Goal: Transaction & Acquisition: Book appointment/travel/reservation

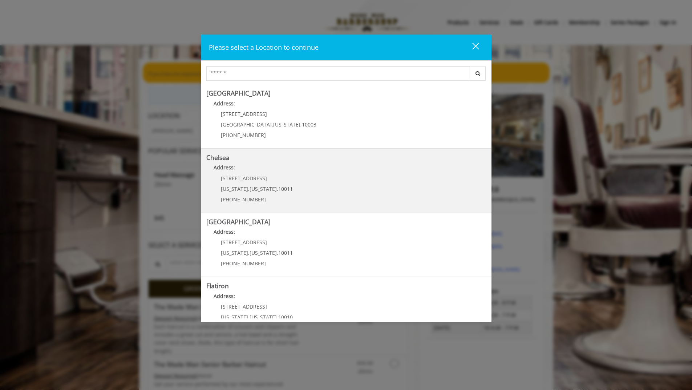
click at [273, 192] on div "[STREET_ADDRESS][US_STATE][US_STATE] (917) 639-3902" at bounding box center [251, 191] width 90 height 32
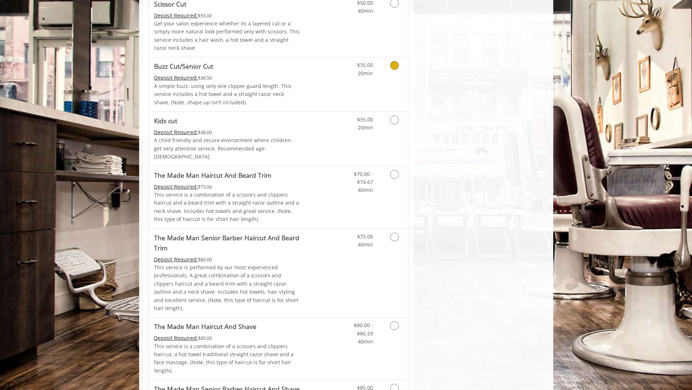
scroll to position [508, 0]
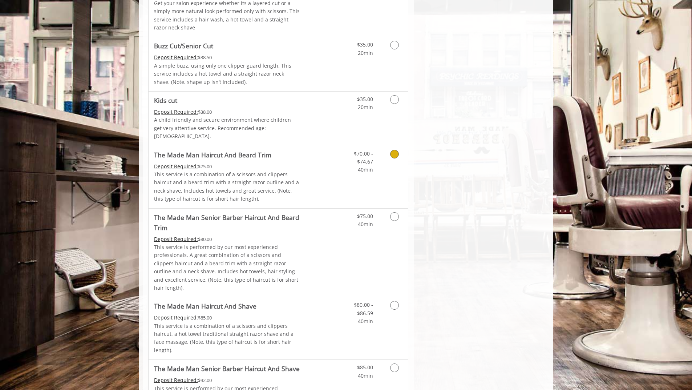
click at [393, 150] on icon "Grooming services" at bounding box center [394, 154] width 9 height 9
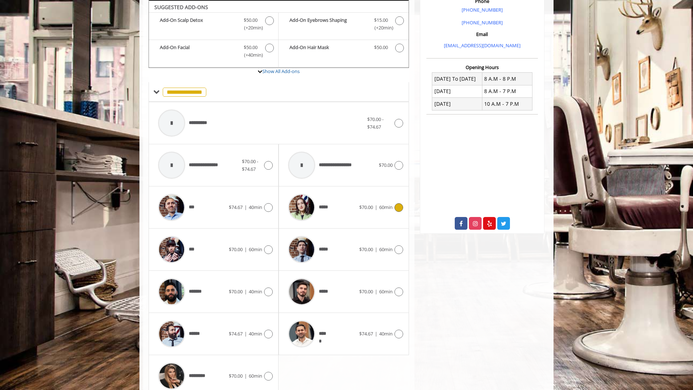
scroll to position [224, 0]
click at [269, 333] on icon at bounding box center [268, 333] width 9 height 9
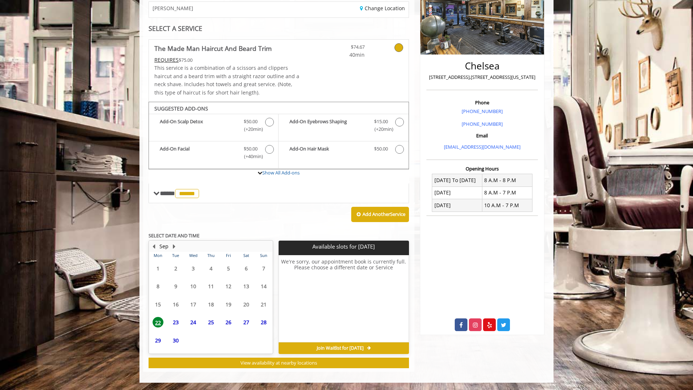
scroll to position [122, 0]
click at [173, 246] on button "Next Month" at bounding box center [174, 246] width 6 height 8
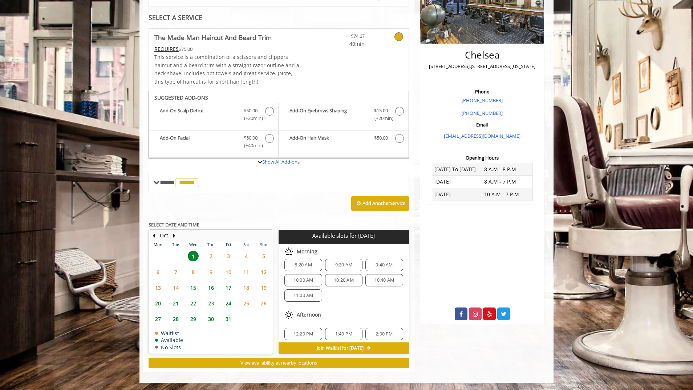
scroll to position [78, 0]
click at [155, 234] on button "Previous Month" at bounding box center [154, 235] width 6 height 8
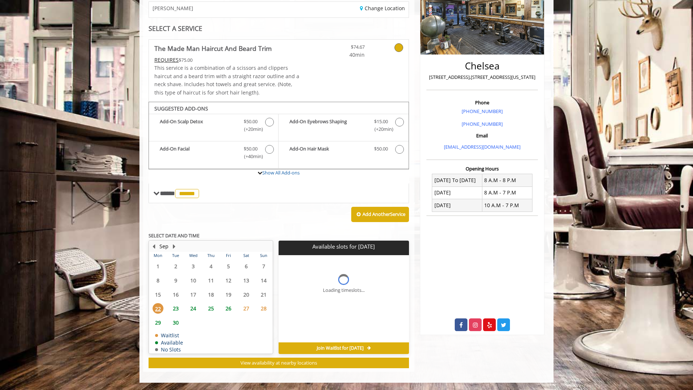
scroll to position [0, 0]
click at [173, 320] on span "30" at bounding box center [175, 322] width 11 height 11
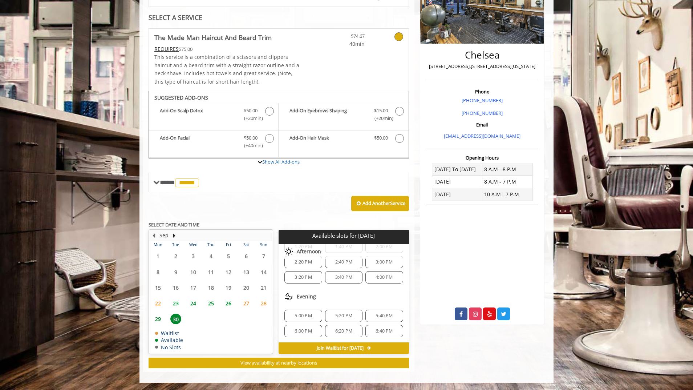
scroll to position [109, 0]
click at [297, 329] on span "6:00 PM" at bounding box center [303, 330] width 17 height 6
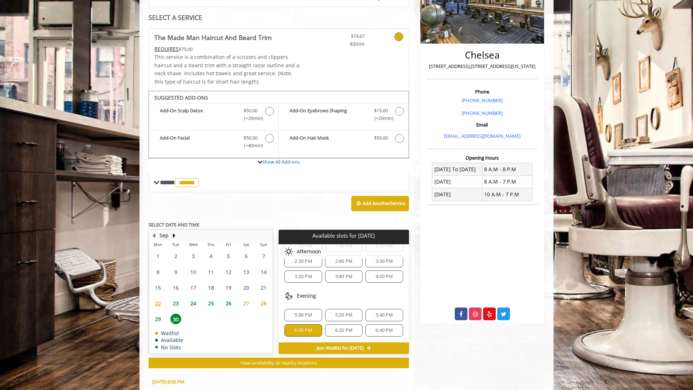
scroll to position [264, 0]
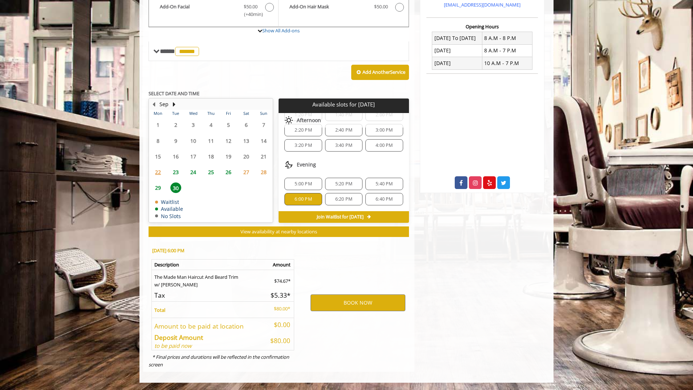
click at [347, 198] on span "6:20 PM" at bounding box center [343, 199] width 17 height 6
click at [367, 301] on button "BOOK NOW" at bounding box center [358, 302] width 95 height 17
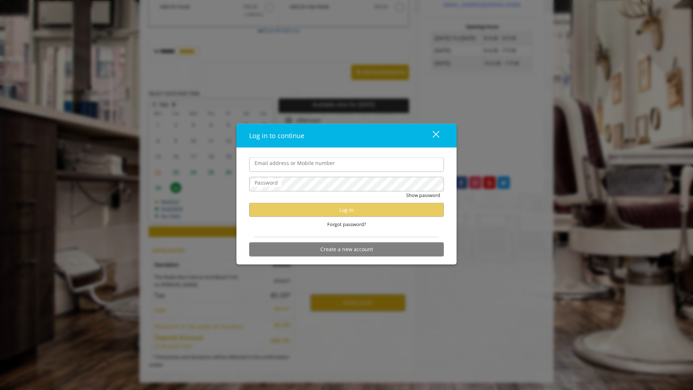
click at [307, 168] on input "Email address or Mobile number" at bounding box center [346, 164] width 195 height 15
click at [301, 167] on input "**********" at bounding box center [346, 164] width 195 height 15
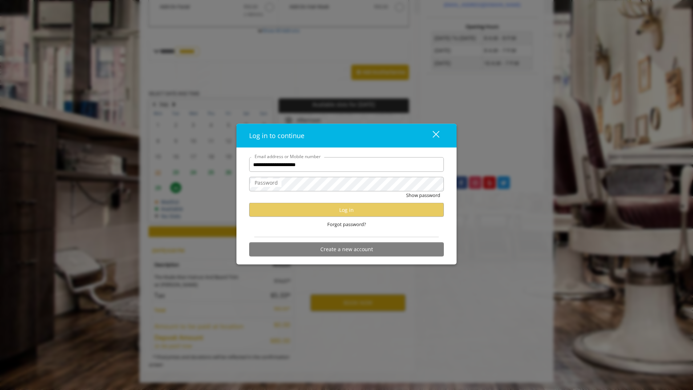
type input "**********"
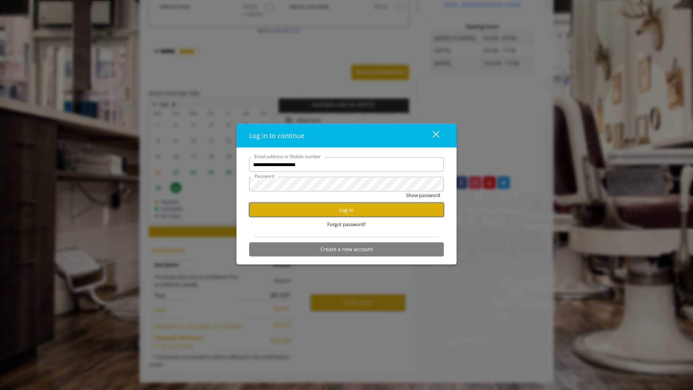
click at [312, 211] on button "Log in" at bounding box center [346, 210] width 195 height 14
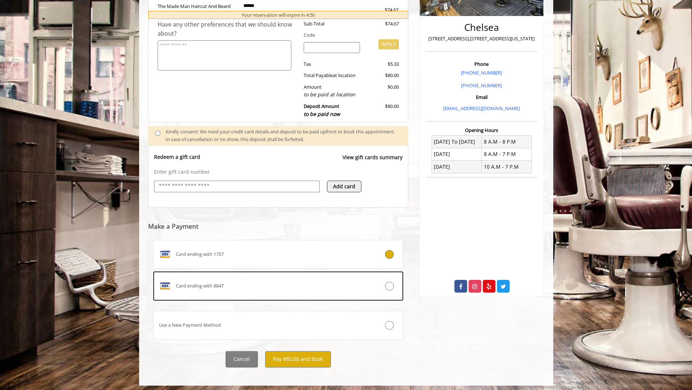
scroll to position [164, 0]
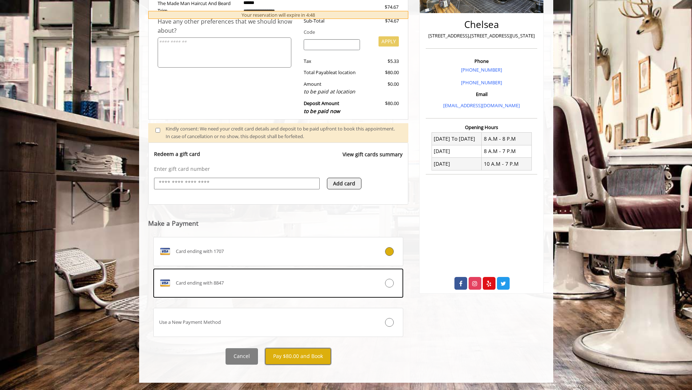
click at [304, 354] on button "Pay $80.00 and Book" at bounding box center [298, 356] width 66 height 16
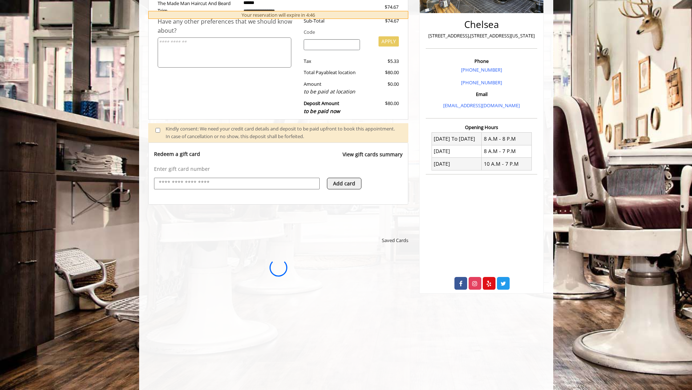
scroll to position [0, 0]
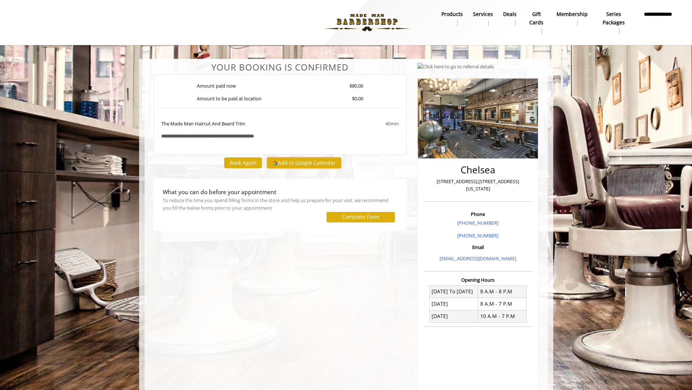
click at [327, 163] on button "Add to Google Calendar" at bounding box center [304, 162] width 74 height 11
drag, startPoint x: 288, startPoint y: 158, endPoint x: 223, endPoint y: 253, distance: 115.2
click at [223, 268] on div "**********" at bounding box center [280, 253] width 264 height 383
drag, startPoint x: 298, startPoint y: 159, endPoint x: 232, endPoint y: 241, distance: 104.6
click at [232, 241] on div "**********" at bounding box center [280, 253] width 264 height 383
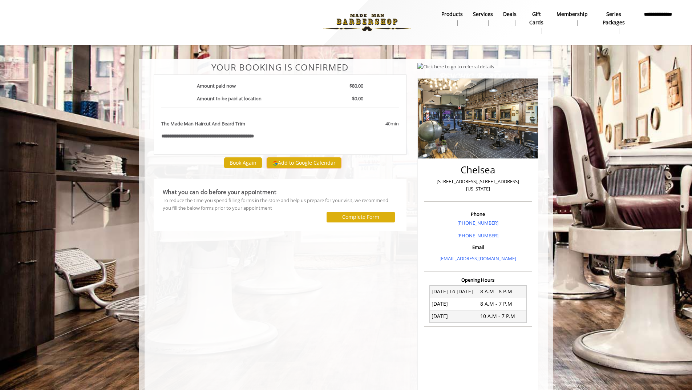
drag, startPoint x: 283, startPoint y: 163, endPoint x: -413, endPoint y: -17, distance: 718.8
click at [0, 0] on html "**********" at bounding box center [346, 231] width 692 height 463
drag, startPoint x: 309, startPoint y: 163, endPoint x: 264, endPoint y: 178, distance: 47.4
click at [243, 173] on div "**********" at bounding box center [280, 253] width 264 height 383
